Goal: Task Accomplishment & Management: Use online tool/utility

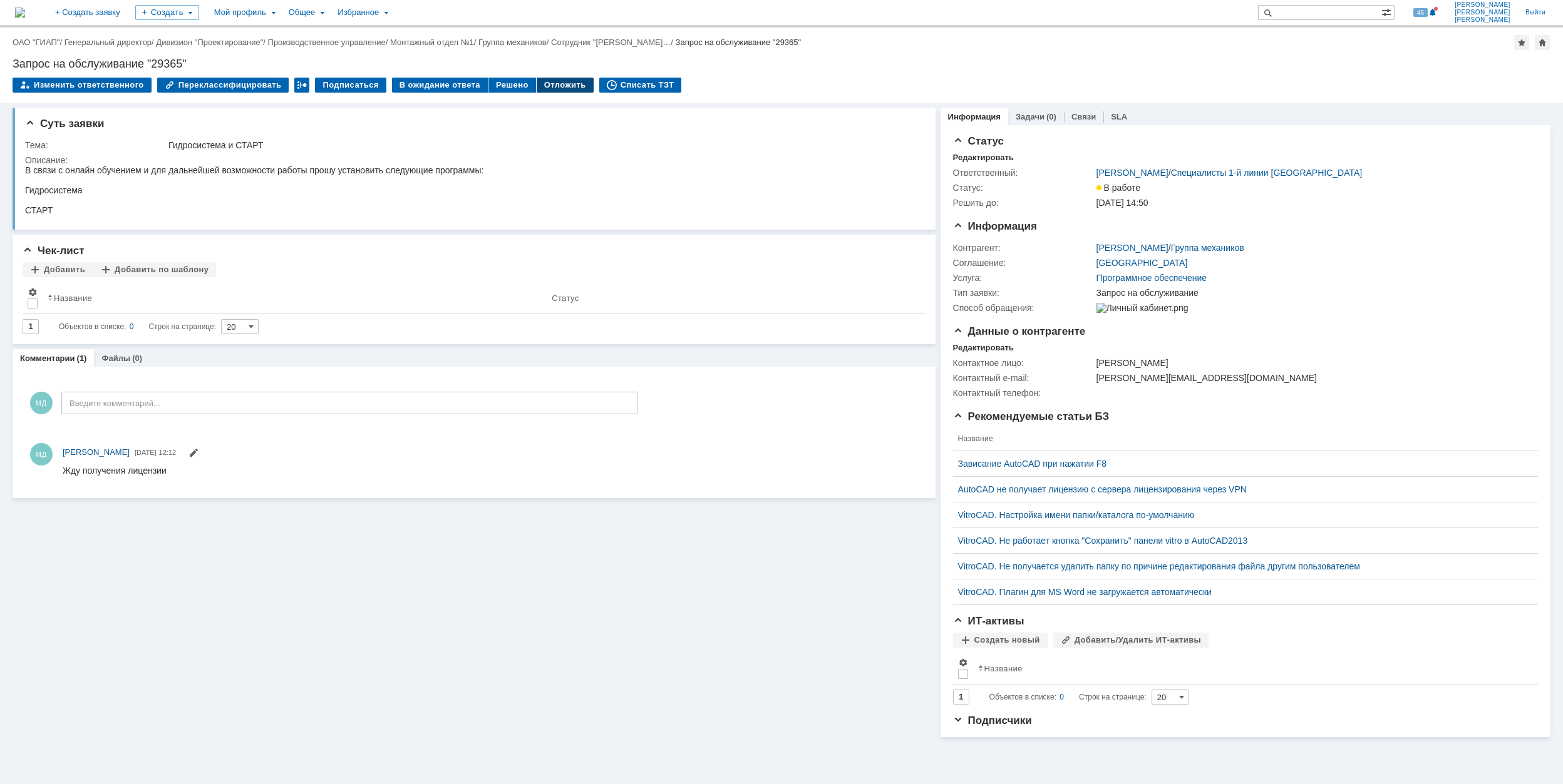
click at [552, 91] on div "Отложить" at bounding box center [565, 85] width 57 height 15
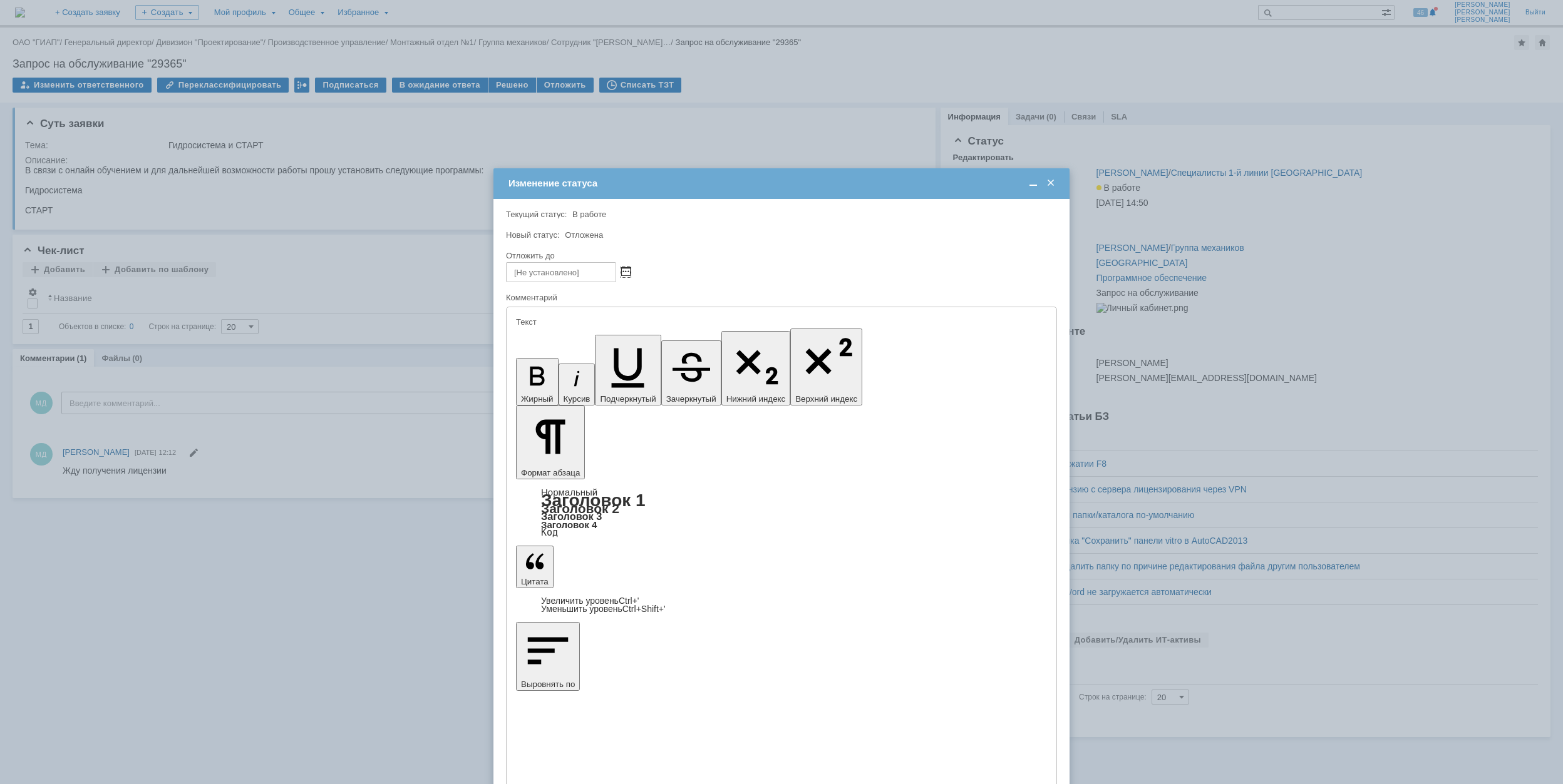
click at [627, 269] on span at bounding box center [626, 271] width 10 height 10
click at [664, 225] on div at bounding box center [781, 225] width 551 height 9
click at [630, 270] on div at bounding box center [623, 271] width 14 height 11
click at [625, 269] on span at bounding box center [626, 271] width 10 height 10
click at [563, 346] on div "10" at bounding box center [562, 346] width 12 height 11
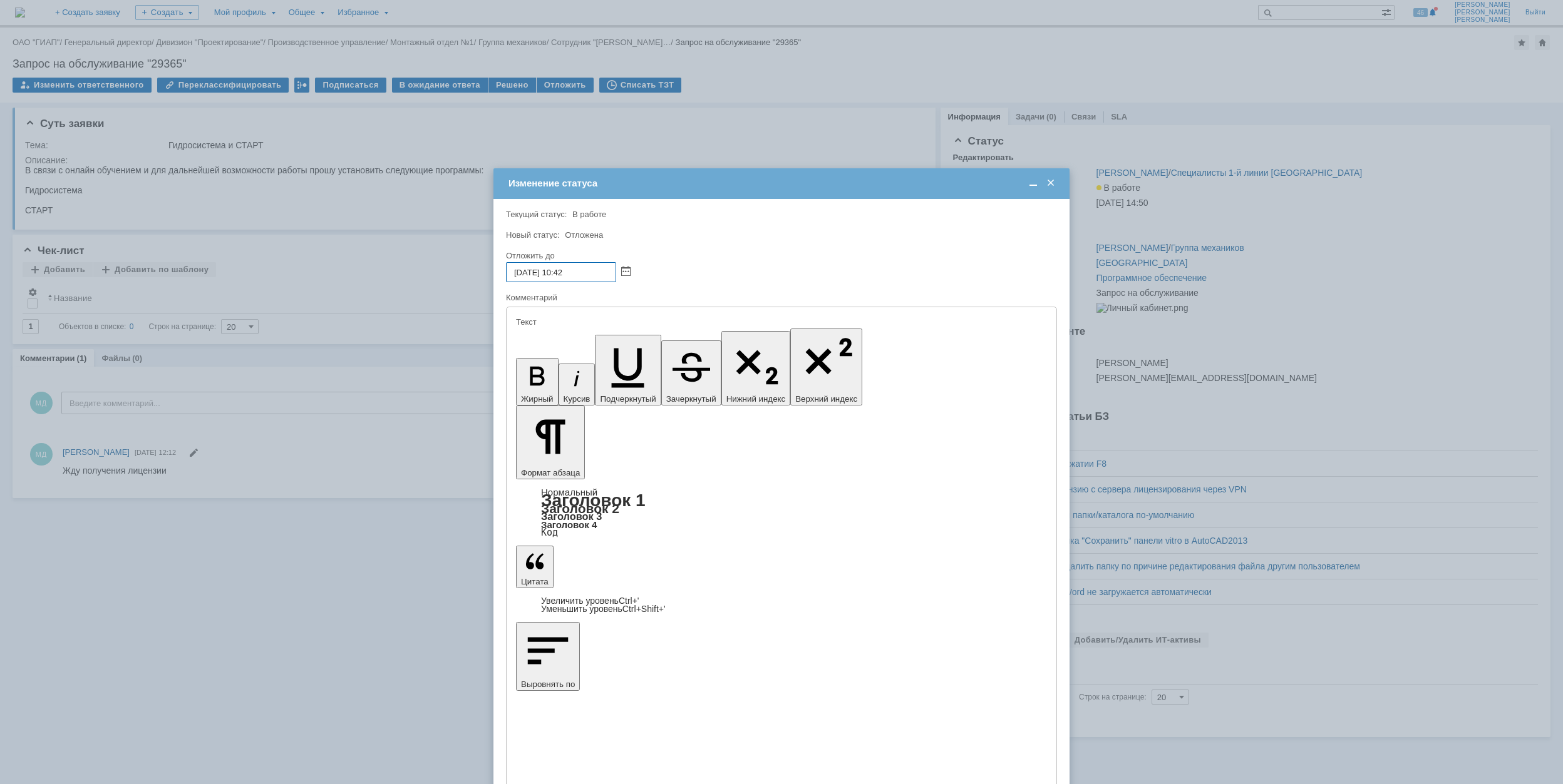
click at [564, 271] on input "[DATE] 10:42" at bounding box center [560, 272] width 111 height 20
type input "[DATE] 15:42"
